Goal: Find specific page/section: Find specific page/section

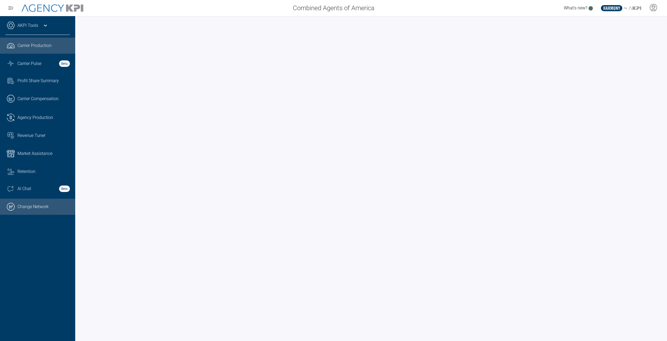
click at [11, 211] on link ".cls-1{fill:none;stroke:#000;stroke-linecap:round;stroke-linejoin:round;stroke-…" at bounding box center [37, 207] width 75 height 16
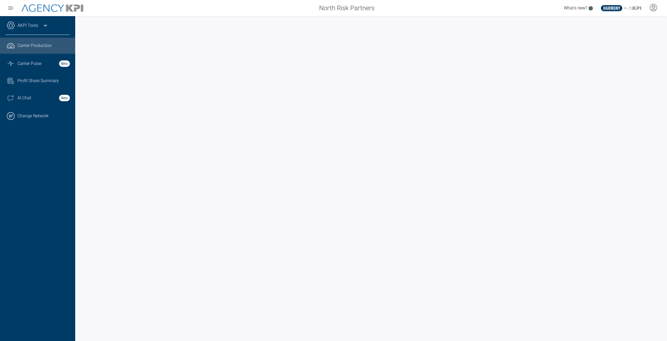
click at [41, 26] on div "AKPI Tools" at bounding box center [37, 27] width 64 height 13
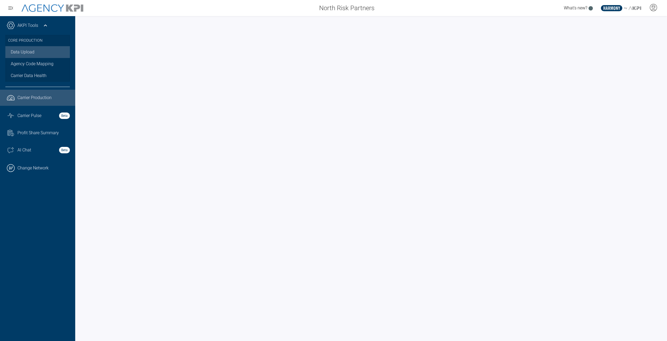
click at [33, 53] on link "Data Upload" at bounding box center [37, 52] width 64 height 12
click at [17, 50] on link "Data Upload" at bounding box center [37, 52] width 64 height 12
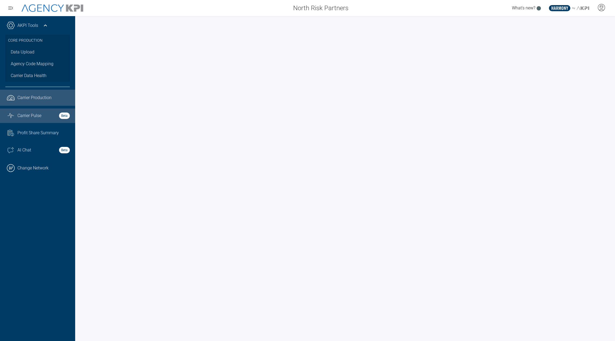
click at [28, 119] on link "Graph Stats Streamline Icon: https://streamlinehq.com Carrier Pulse Beta" at bounding box center [37, 115] width 75 height 14
click at [31, 101] on link ".cls-1{fill:none;stroke:#221f20;stroke-linecap:round;stroke-linejoin:round;stro…" at bounding box center [37, 98] width 75 height 16
click at [29, 122] on link "Graph Stats Streamline Icon: https://streamlinehq.com Carrier Pulse Beta" at bounding box center [37, 115] width 75 height 14
click at [28, 101] on span "Carrier Production" at bounding box center [34, 98] width 34 height 6
click at [27, 119] on link "Graph Stats Streamline Icon: https://streamlinehq.com Carrier Pulse Beta" at bounding box center [37, 115] width 75 height 14
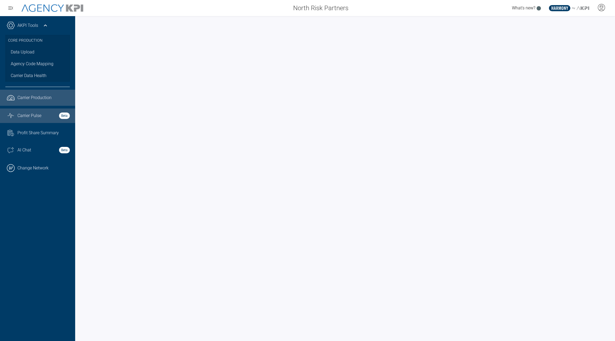
click at [39, 99] on span "Carrier Production" at bounding box center [34, 98] width 34 height 6
click at [32, 55] on link "Data Upload" at bounding box center [37, 52] width 64 height 12
click at [41, 24] on div "AKPI Tools" at bounding box center [37, 27] width 64 height 13
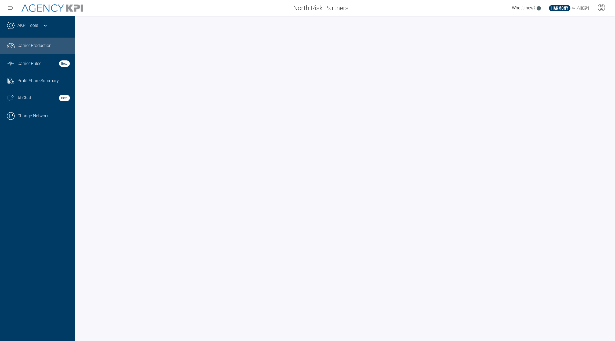
click at [41, 24] on div "AKPI Tools" at bounding box center [37, 27] width 64 height 13
